Goal: Book appointment/travel/reservation

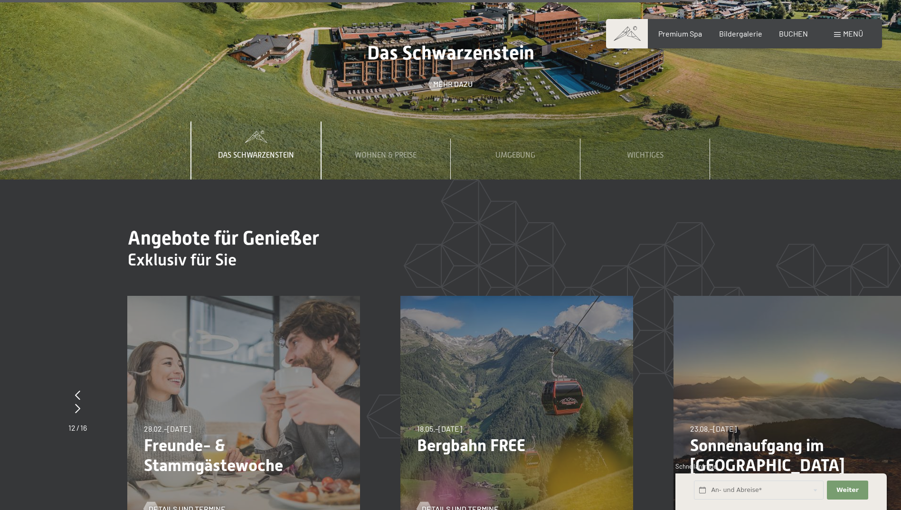
scroll to position [3609, 0]
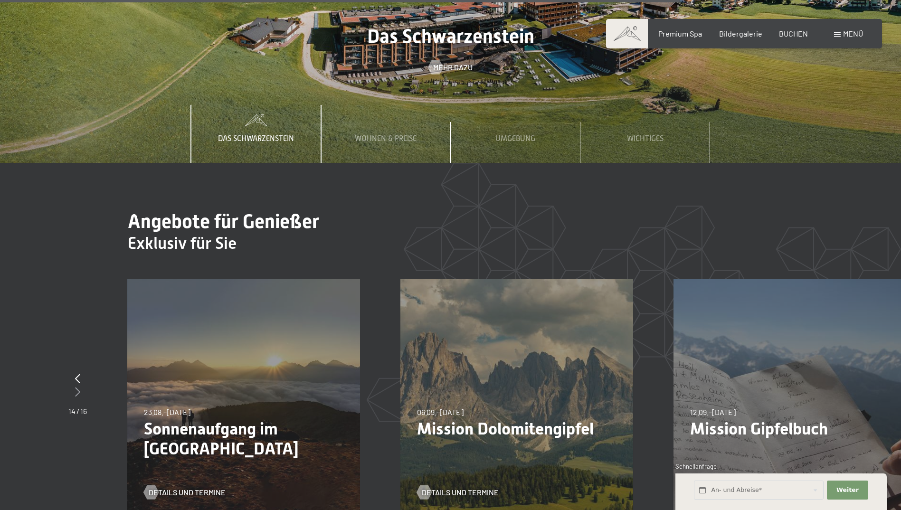
click at [79, 387] on icon at bounding box center [77, 391] width 5 height 9
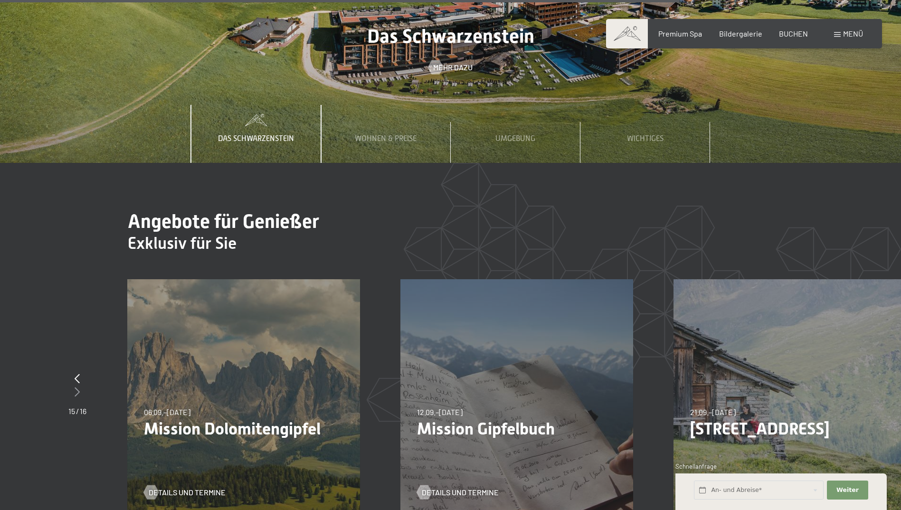
click at [78, 387] on icon at bounding box center [77, 391] width 5 height 9
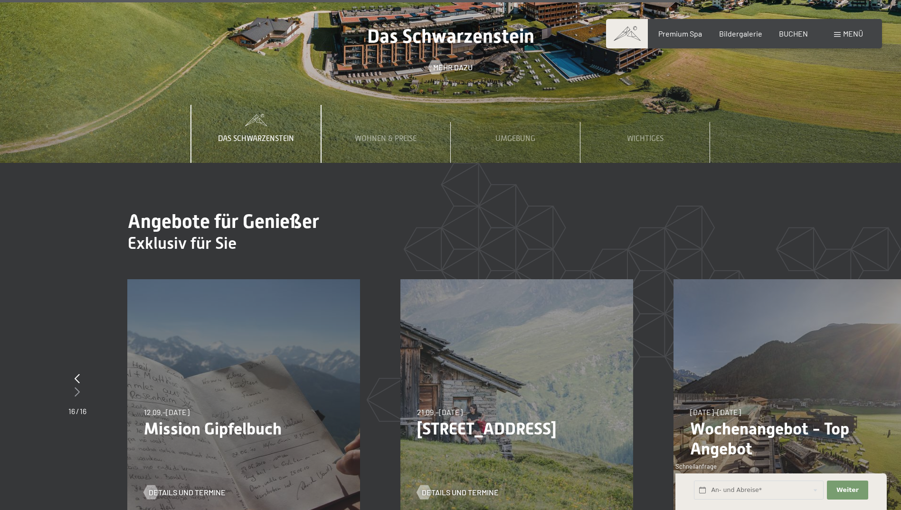
click at [78, 387] on icon at bounding box center [77, 391] width 5 height 9
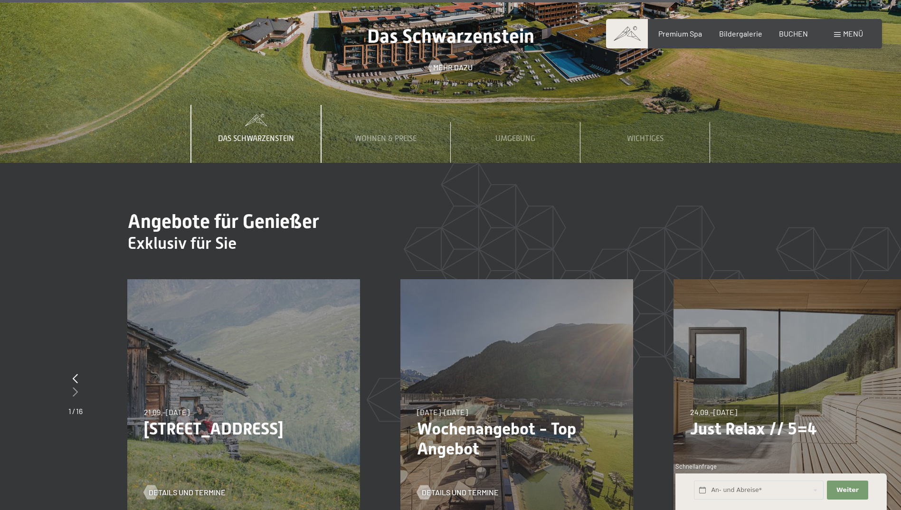
click at [75, 387] on icon at bounding box center [75, 391] width 5 height 9
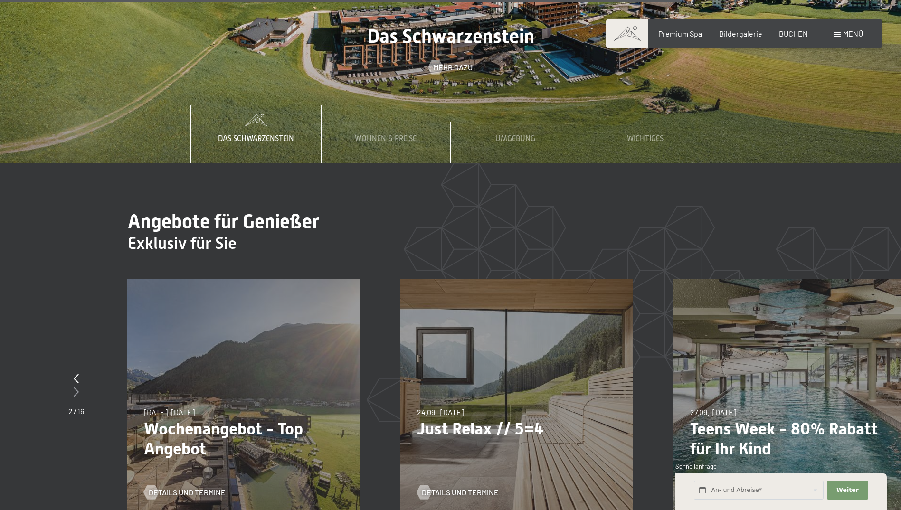
click at [75, 387] on icon at bounding box center [76, 391] width 5 height 9
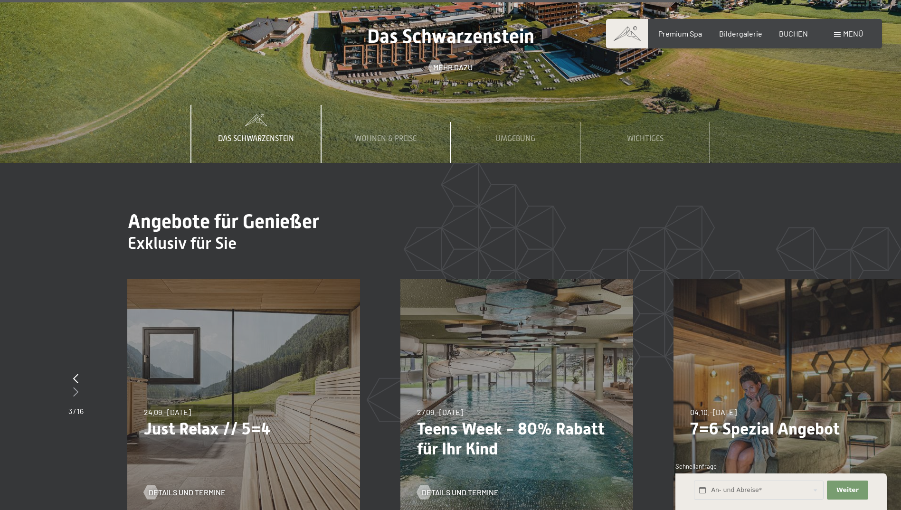
click at [75, 387] on icon at bounding box center [75, 391] width 5 height 9
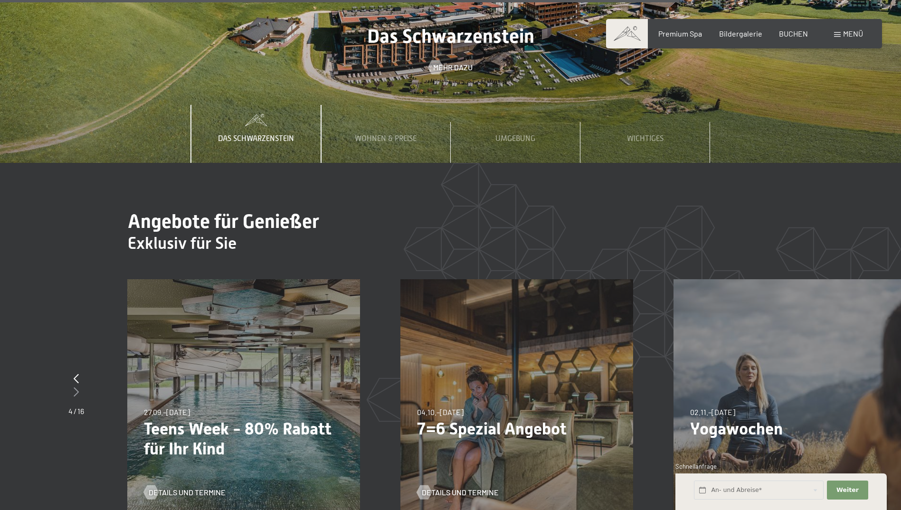
click at [75, 387] on icon at bounding box center [76, 391] width 5 height 9
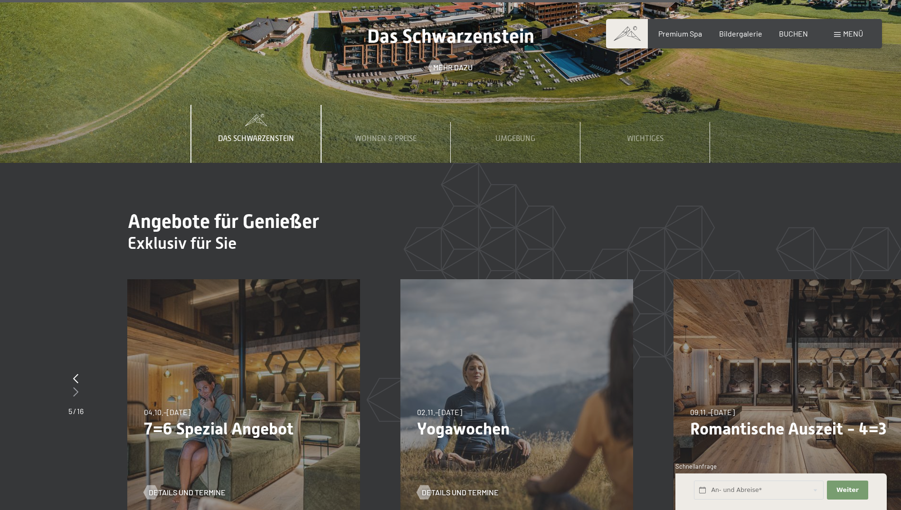
click at [75, 387] on icon at bounding box center [75, 391] width 5 height 9
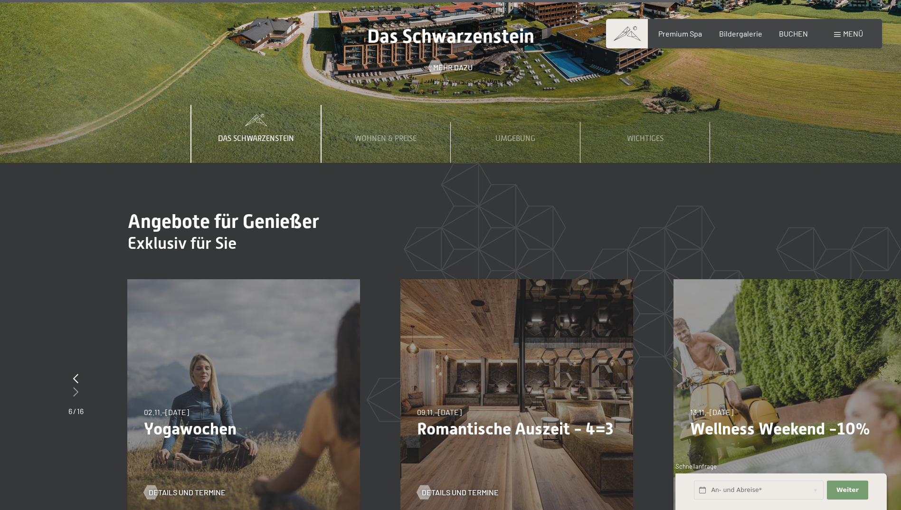
click at [76, 387] on icon at bounding box center [75, 391] width 5 height 9
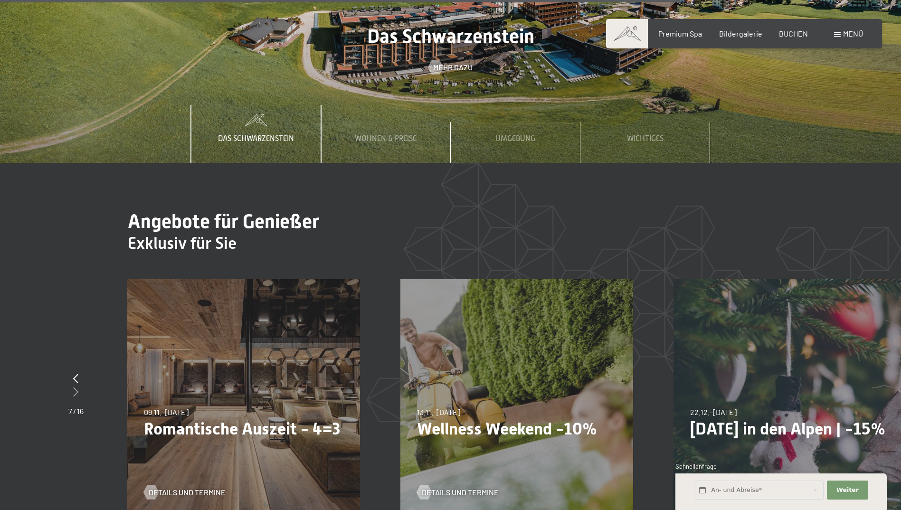
click at [76, 387] on icon at bounding box center [75, 391] width 5 height 9
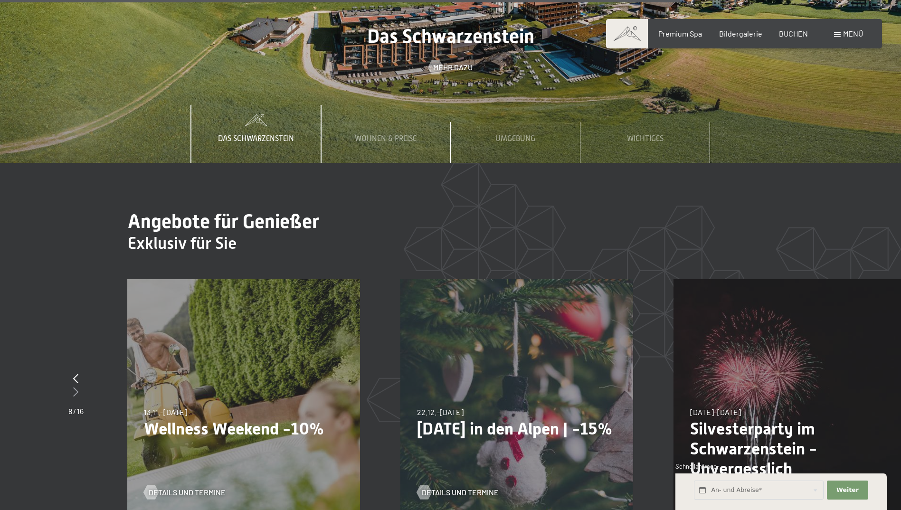
click at [76, 387] on icon at bounding box center [75, 391] width 5 height 9
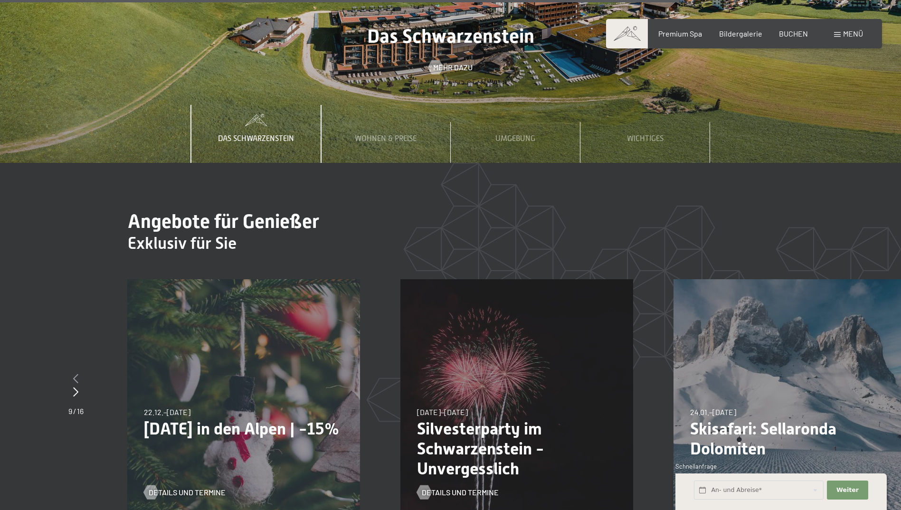
click at [77, 374] on icon at bounding box center [75, 378] width 5 height 9
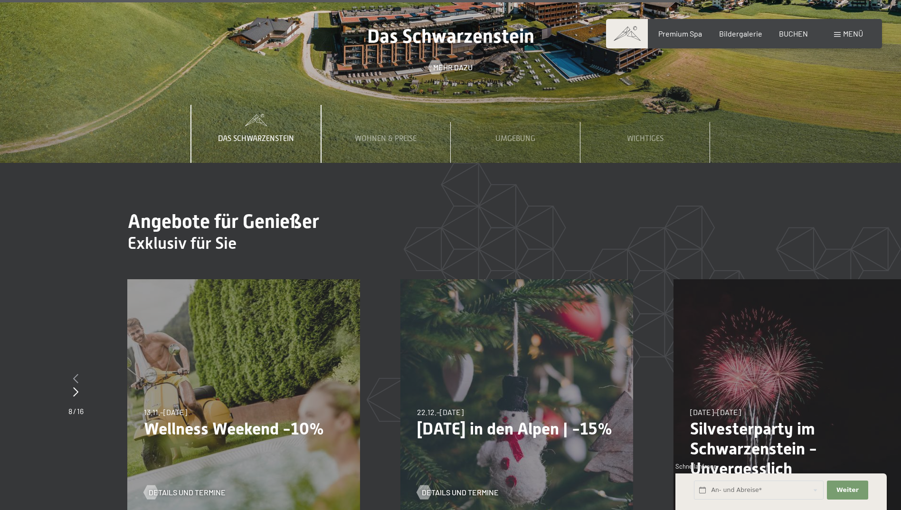
click at [77, 374] on icon at bounding box center [75, 378] width 5 height 9
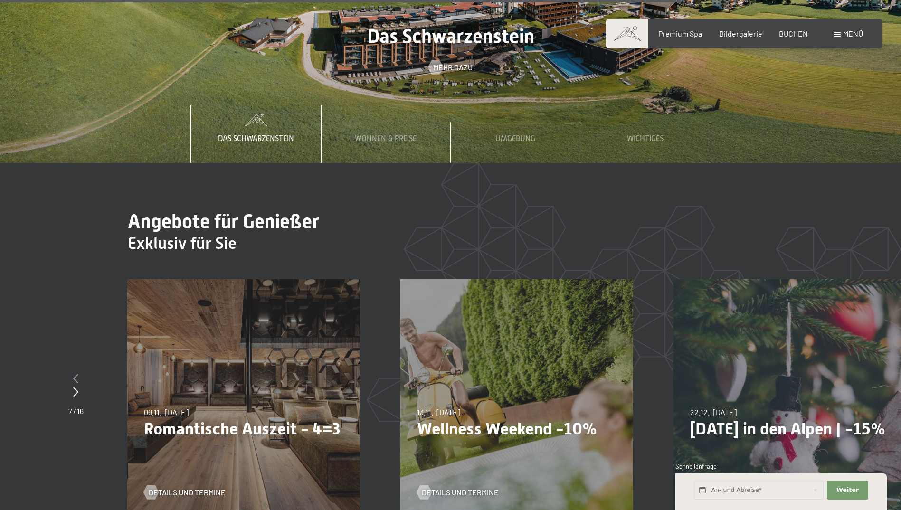
click at [77, 374] on icon at bounding box center [75, 378] width 5 height 9
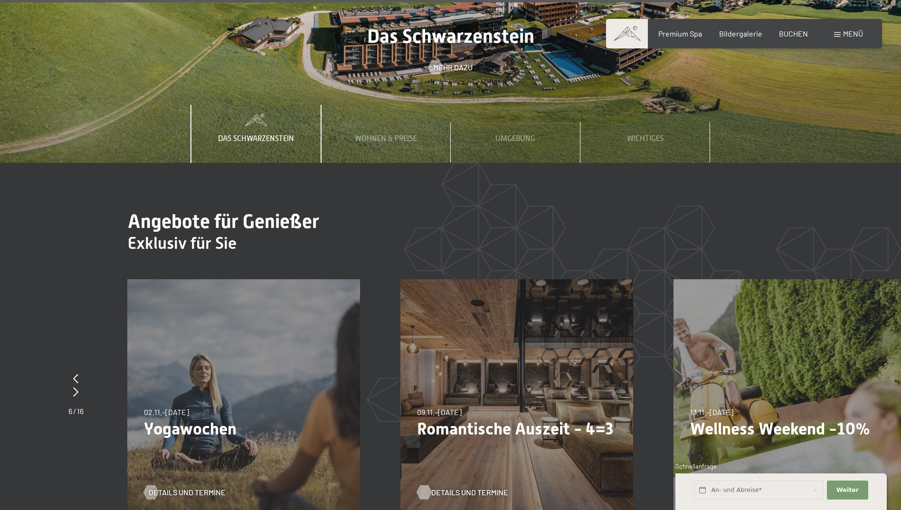
click at [424, 485] on div at bounding box center [424, 492] width 8 height 14
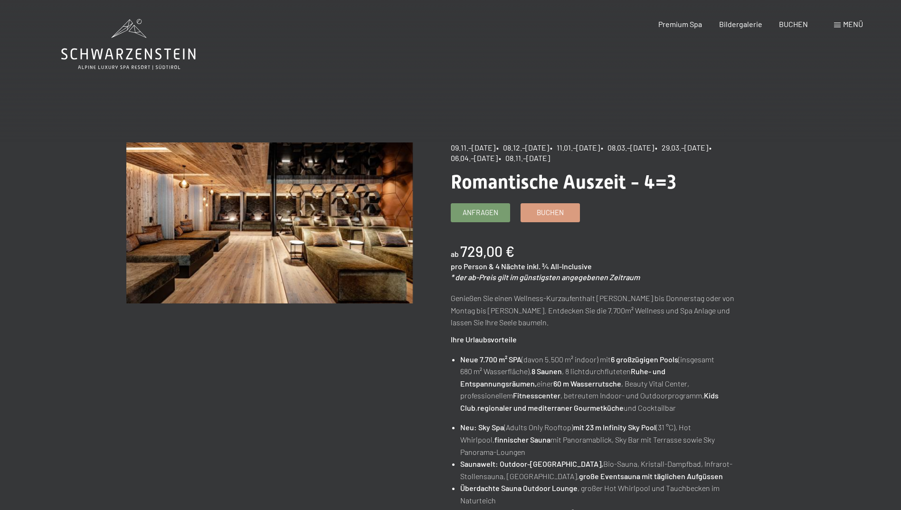
click at [844, 20] on span "Menü" at bounding box center [853, 23] width 20 height 9
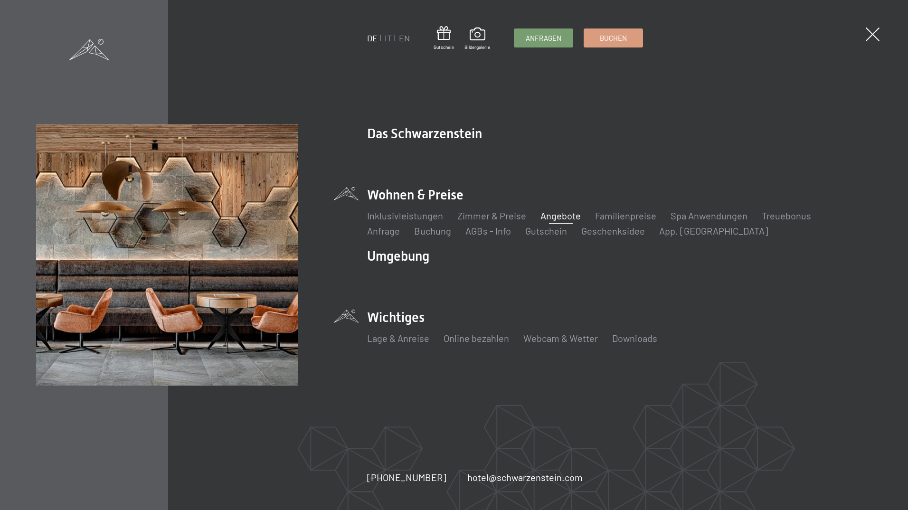
click at [389, 316] on li "Wichtiges Lage & Anreise Online bezahlen Webcam & Wetter Downloads" at bounding box center [619, 331] width 504 height 47
click at [540, 36] on span "Anfragen" at bounding box center [544, 37] width 36 height 10
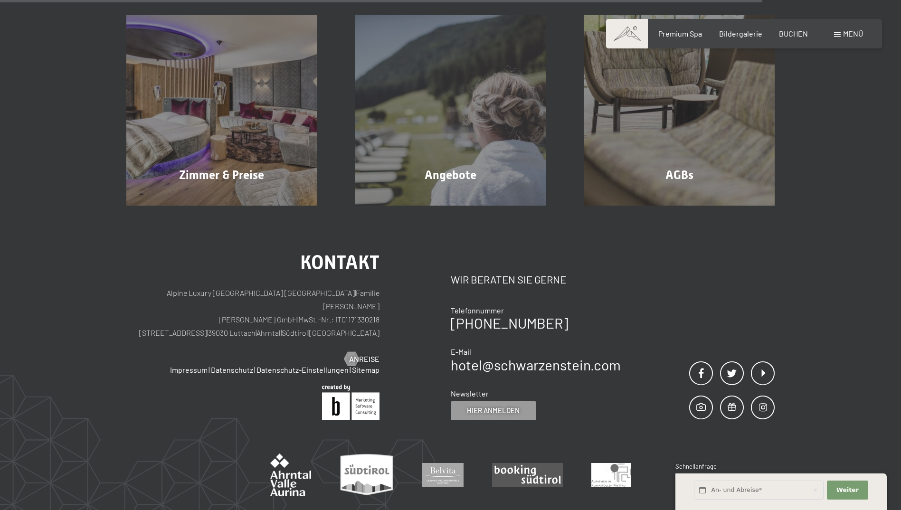
scroll to position [665, 0]
